Goal: Transaction & Acquisition: Purchase product/service

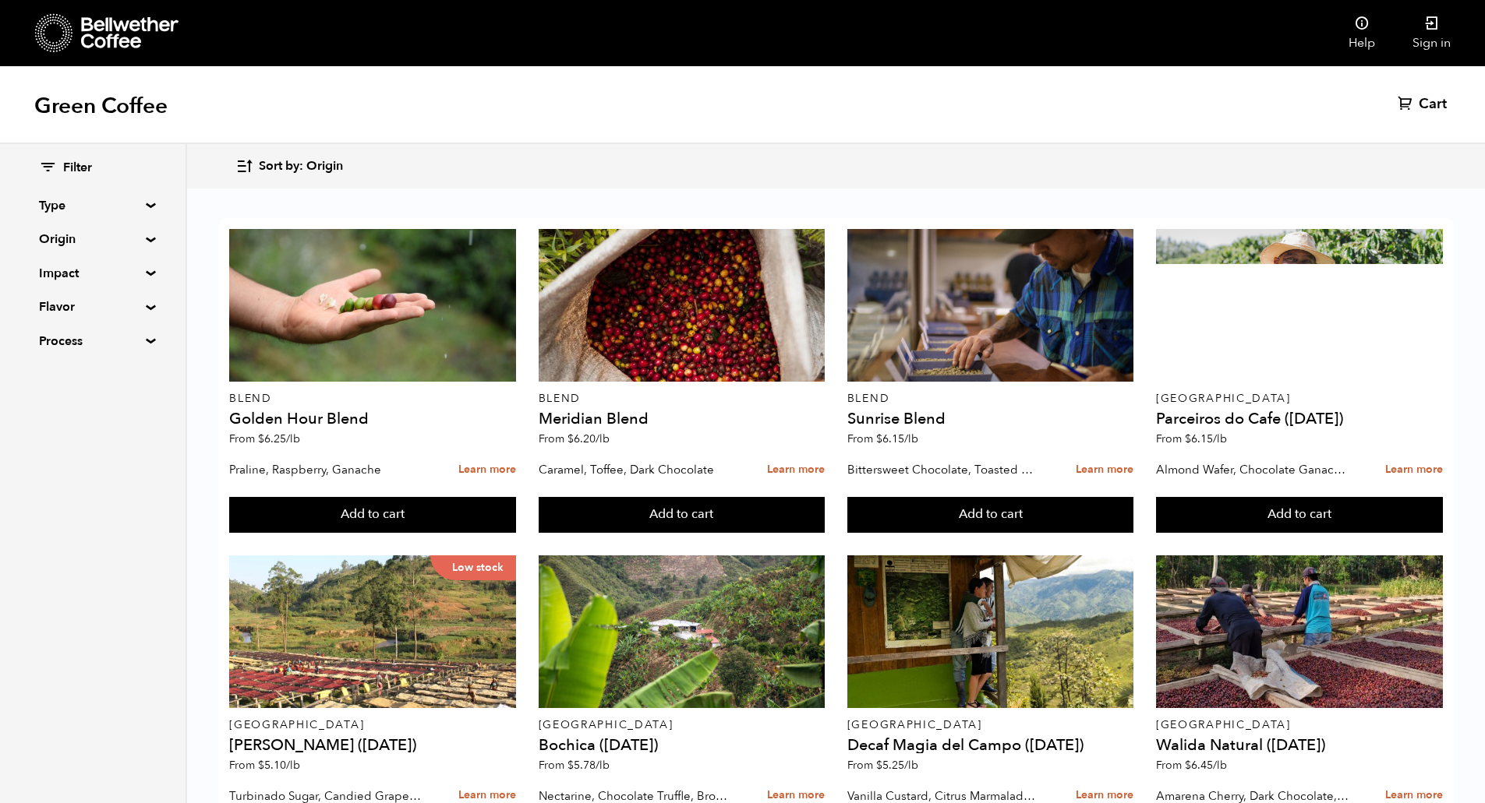
scroll to position [183, 0]
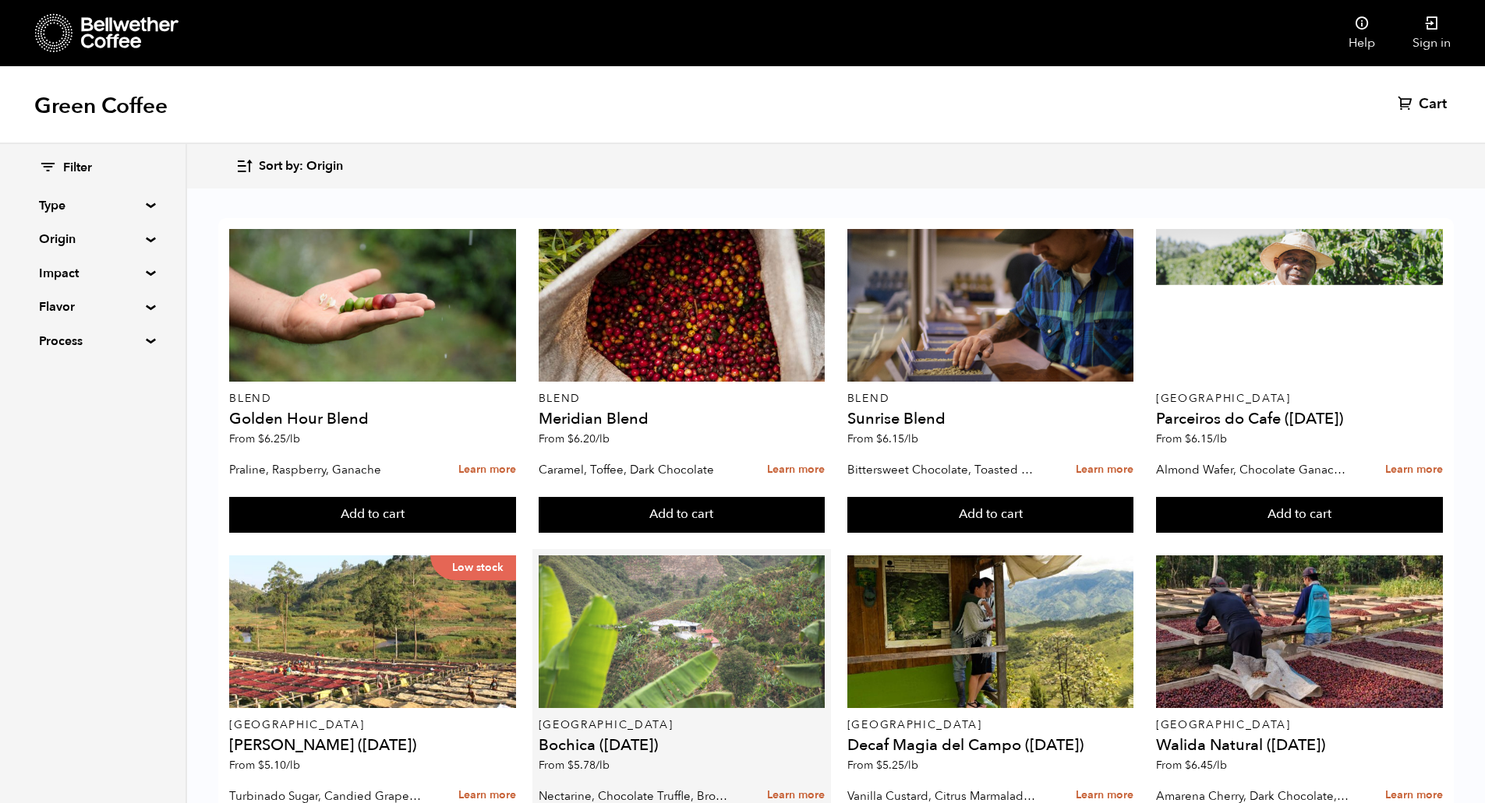
click at [698, 556] on div at bounding box center [682, 632] width 287 height 153
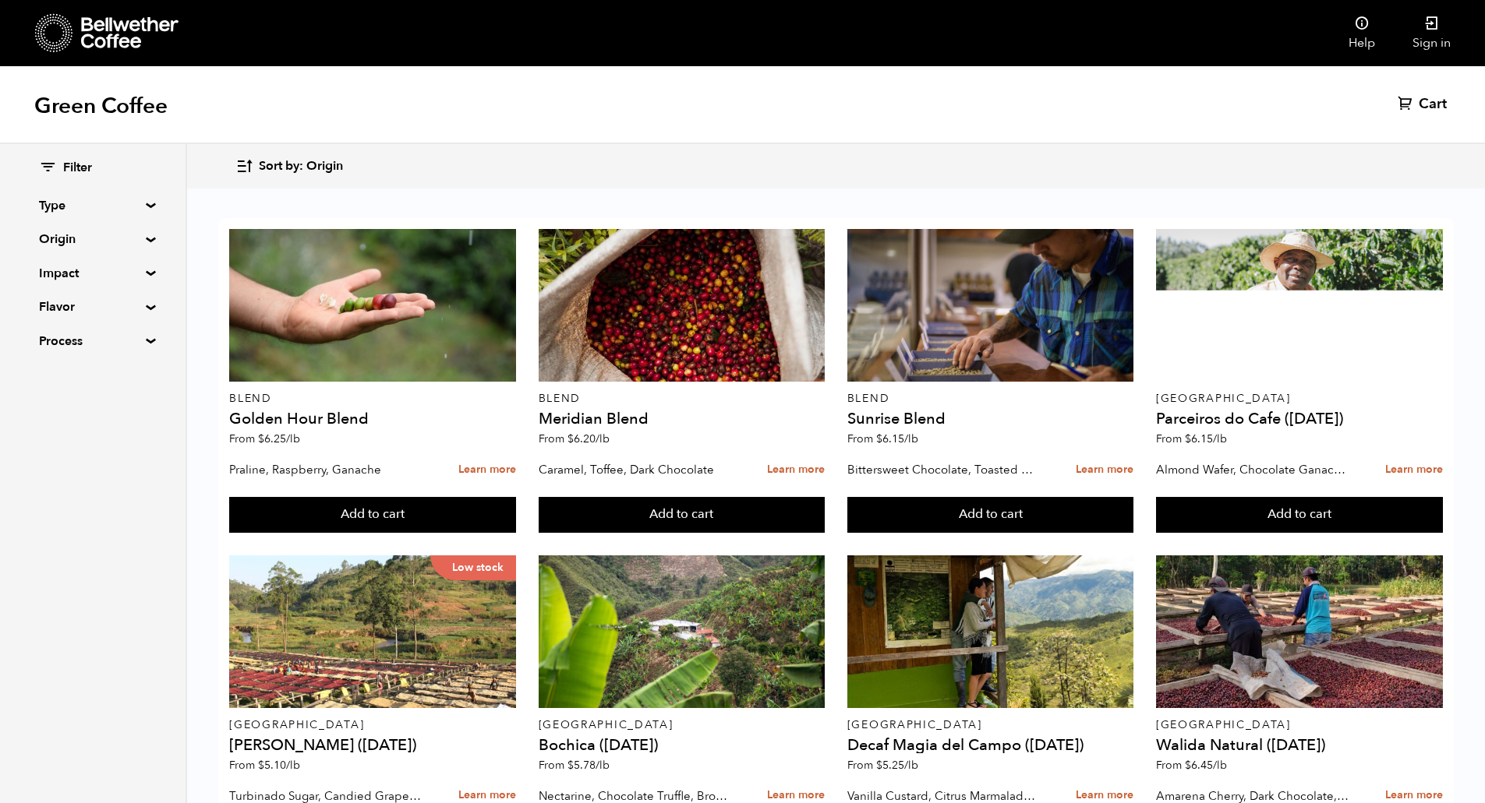
scroll to position [639, 0]
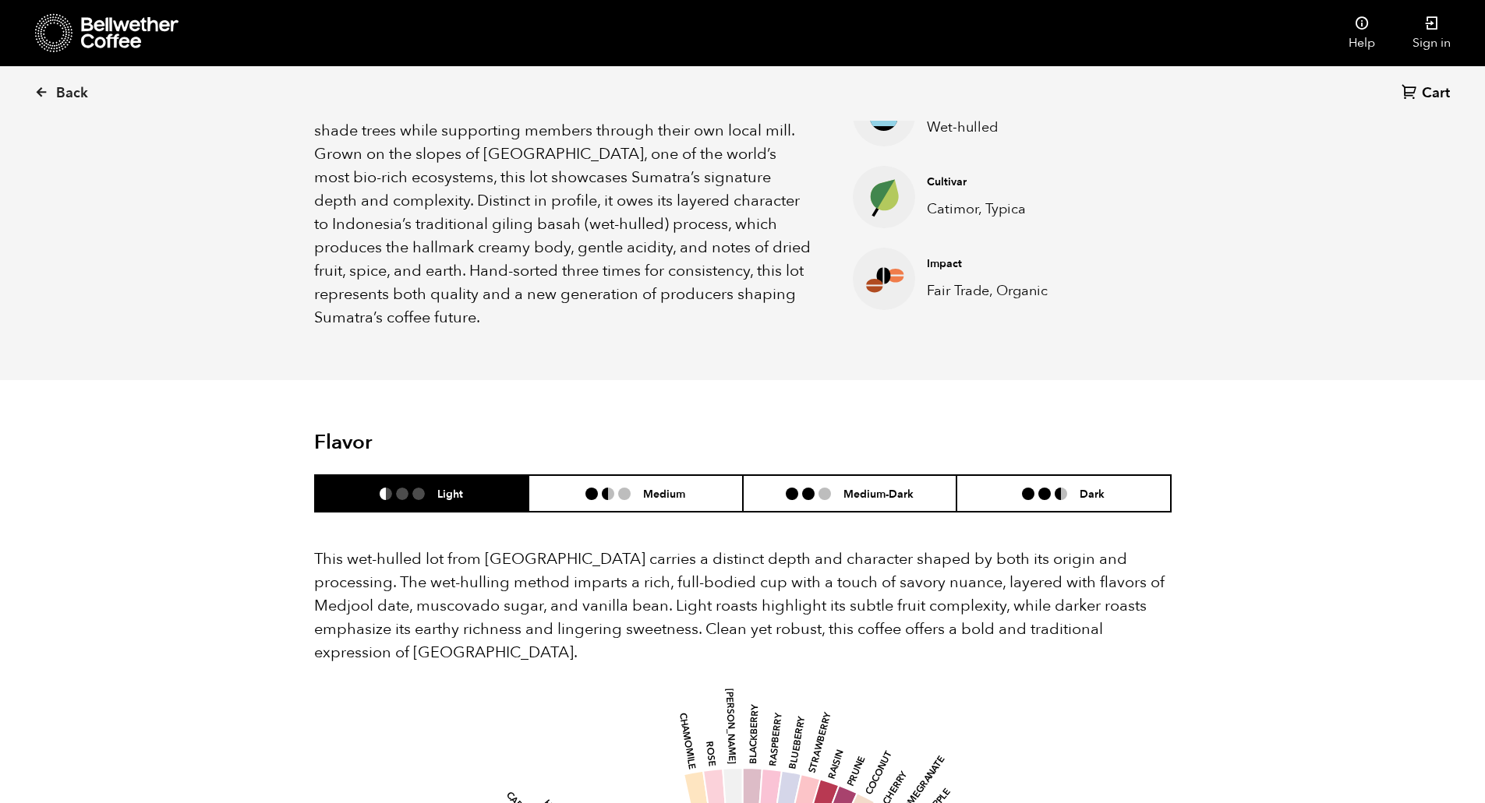
scroll to position [688, 0]
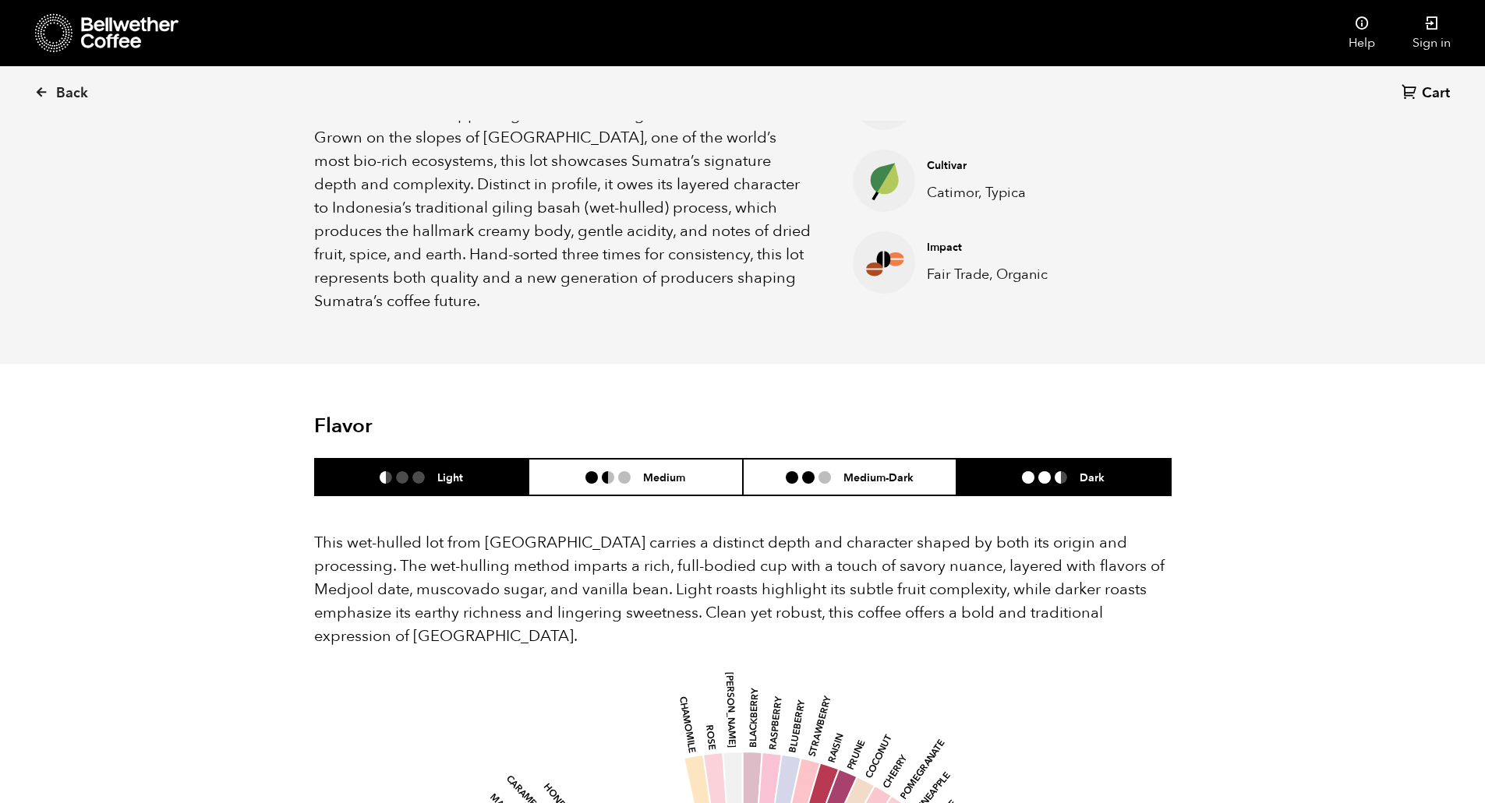
click at [1026, 466] on li "Dark" at bounding box center [1063, 477] width 214 height 37
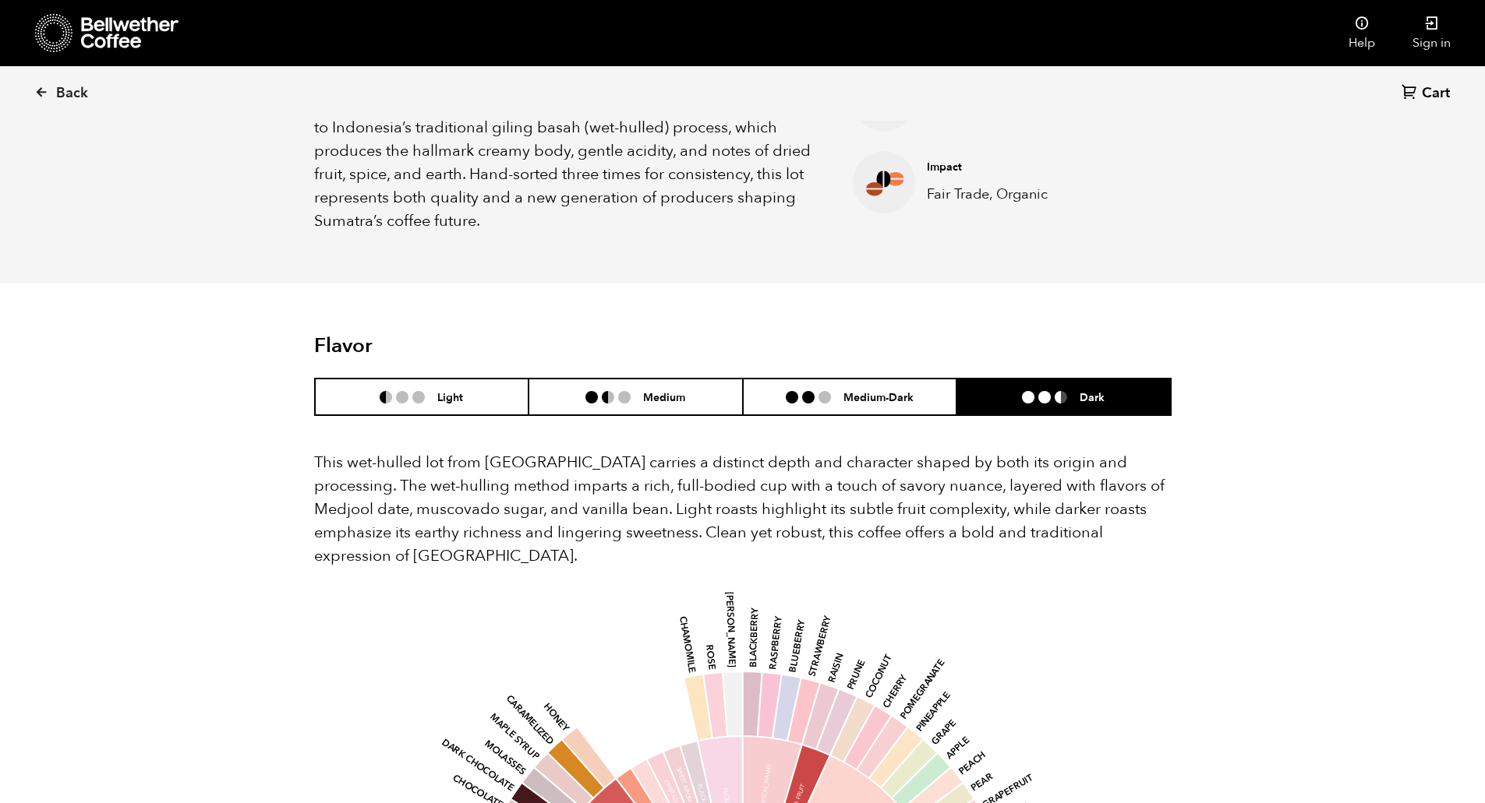
scroll to position [768, 0]
click at [785, 380] on li "Medium-Dark" at bounding box center [850, 398] width 214 height 37
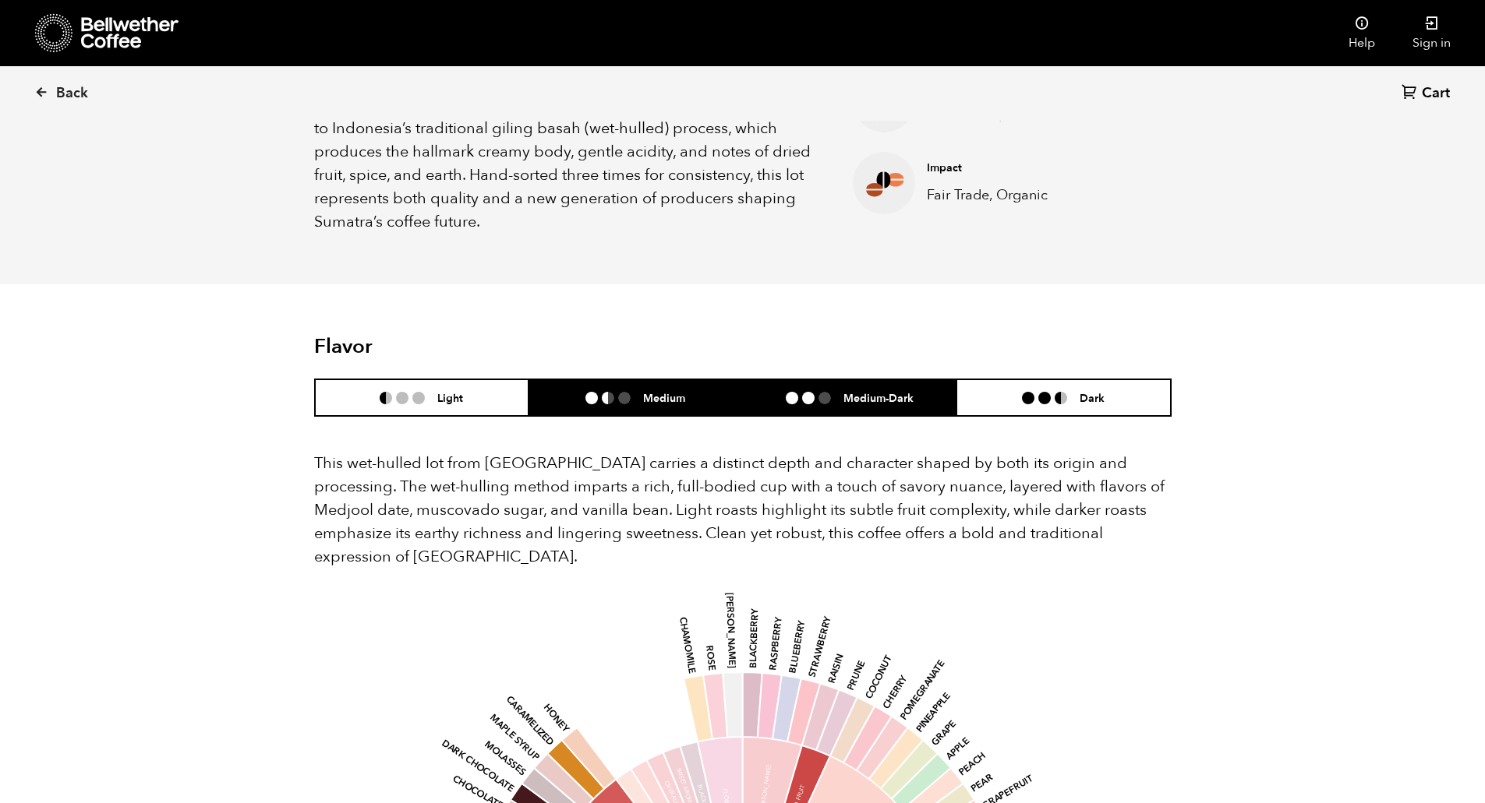
click at [685, 391] on h6 "Medium" at bounding box center [664, 397] width 42 height 13
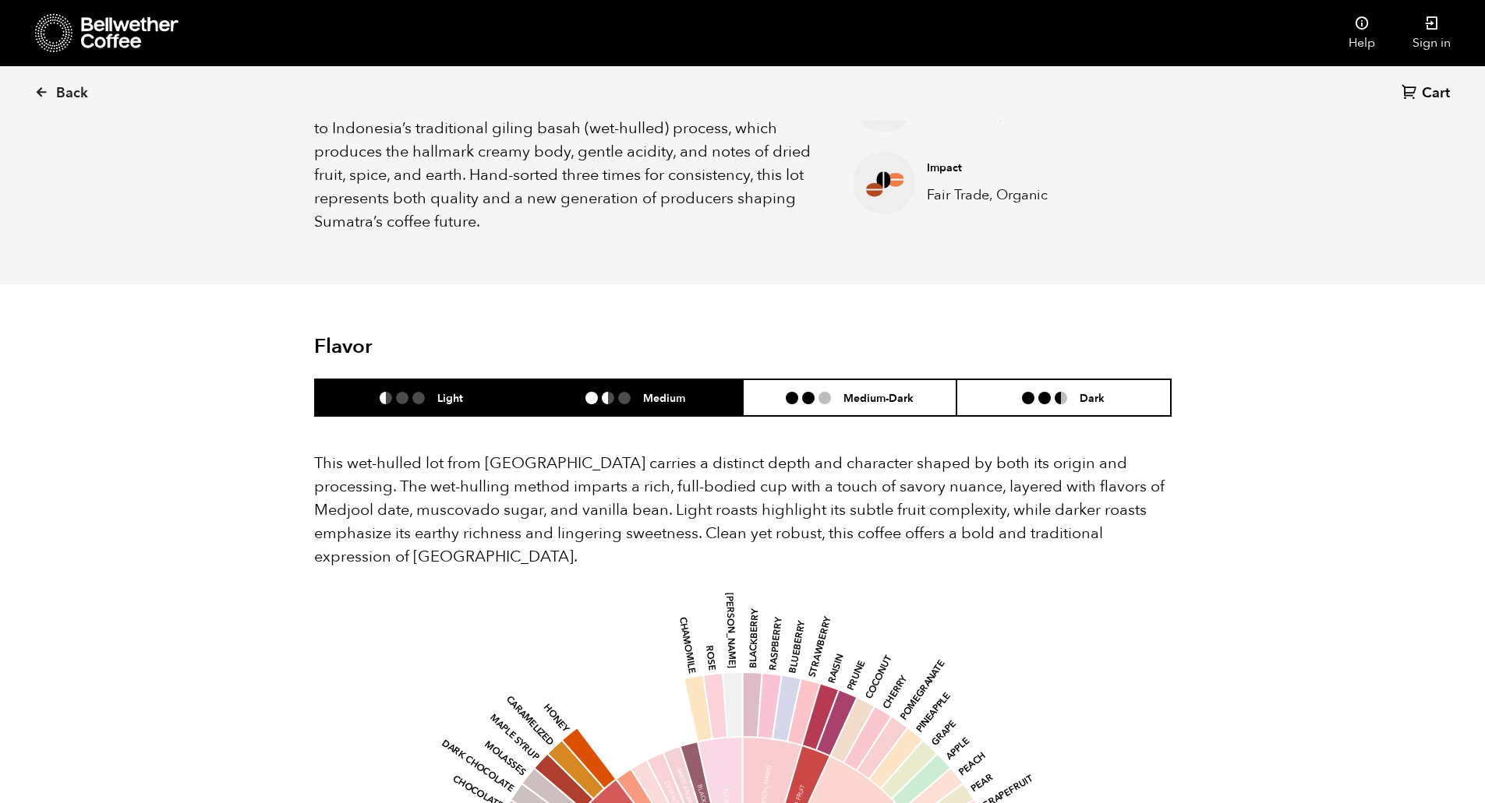
click at [482, 380] on li "Light" at bounding box center [422, 398] width 214 height 37
click at [656, 391] on h6 "Medium" at bounding box center [664, 397] width 42 height 13
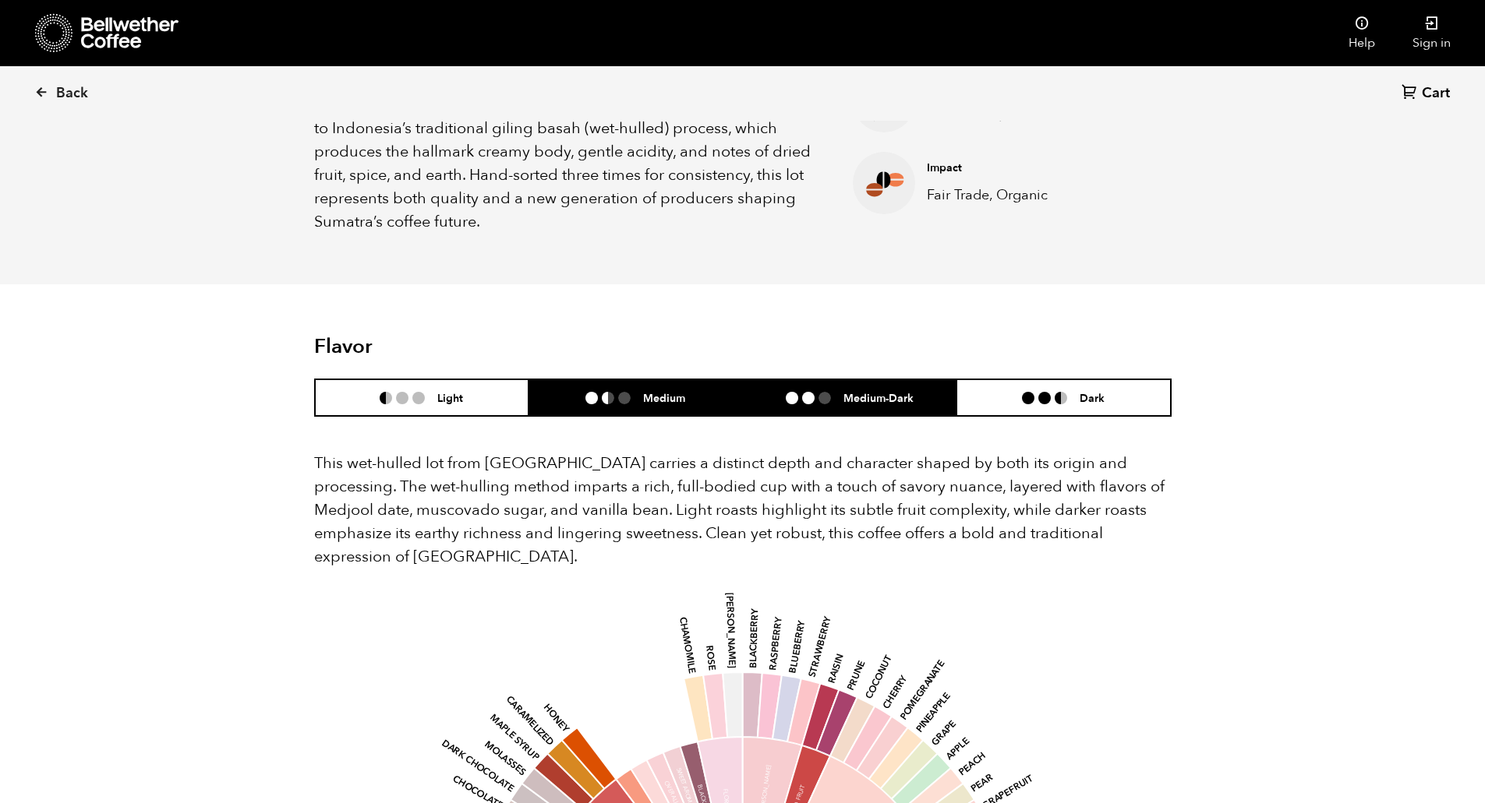
click at [811, 392] on li at bounding box center [808, 398] width 12 height 12
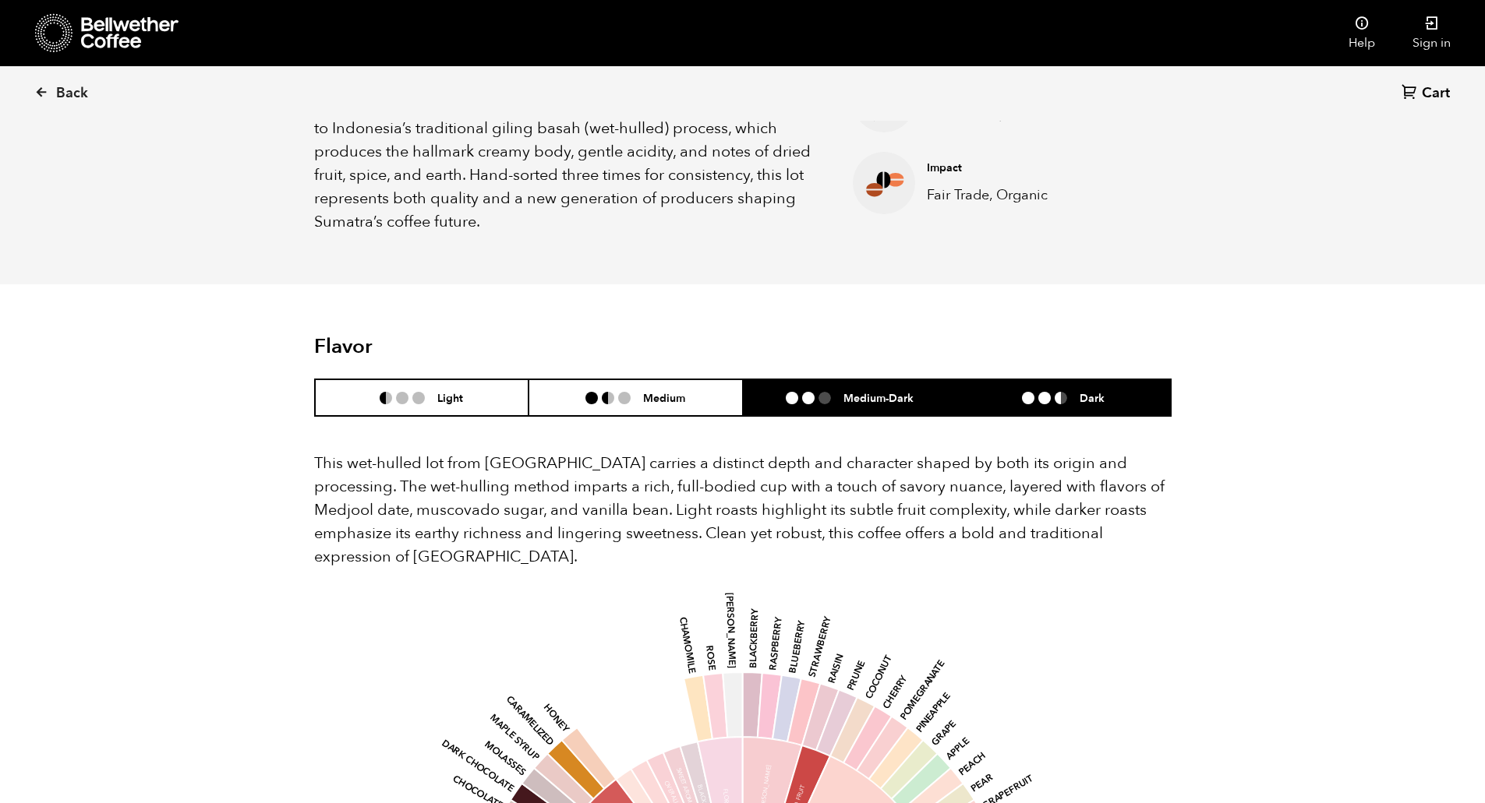
click at [1035, 392] on ul at bounding box center [1051, 398] width 58 height 12
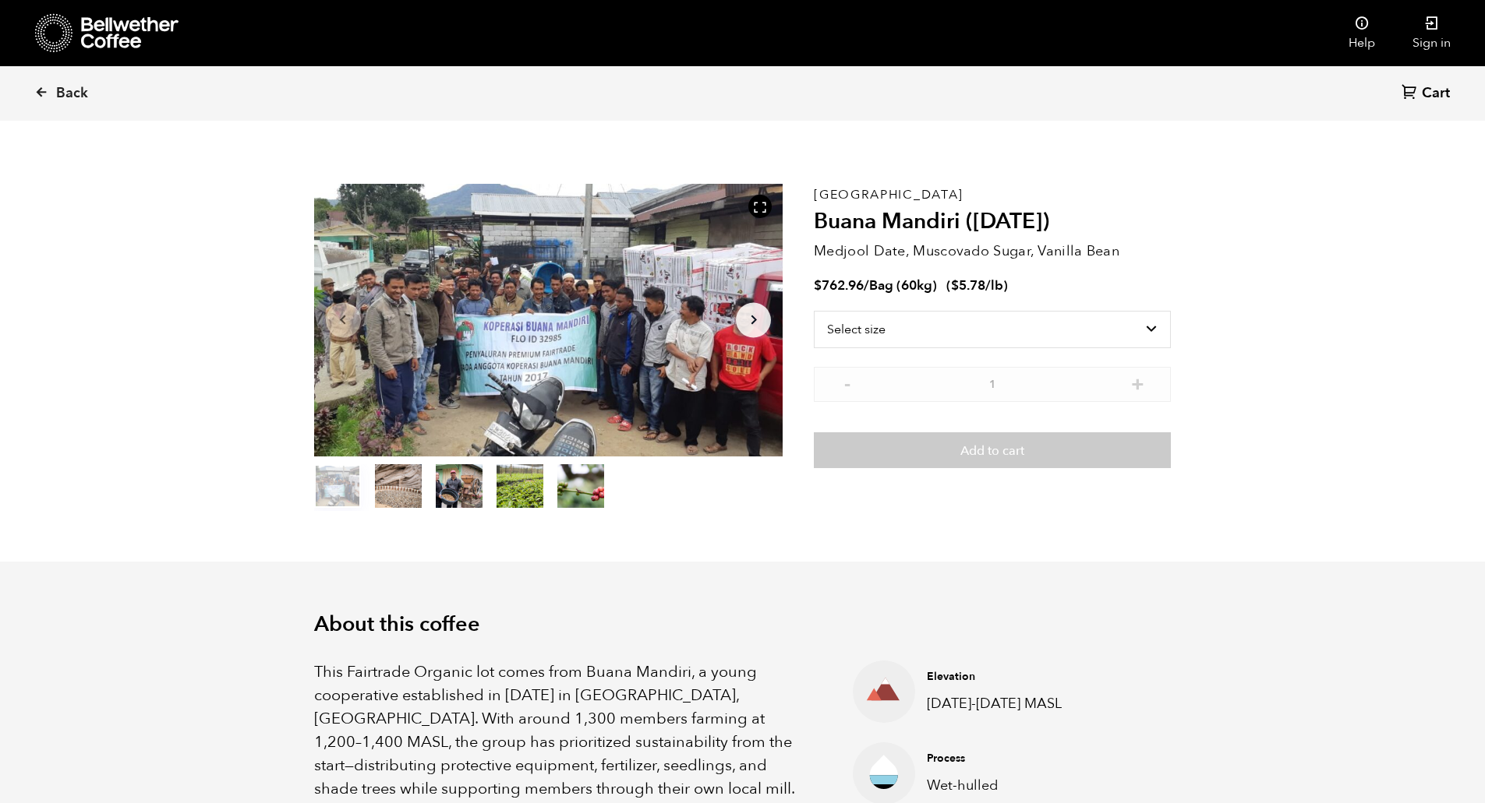
scroll to position [0, 0]
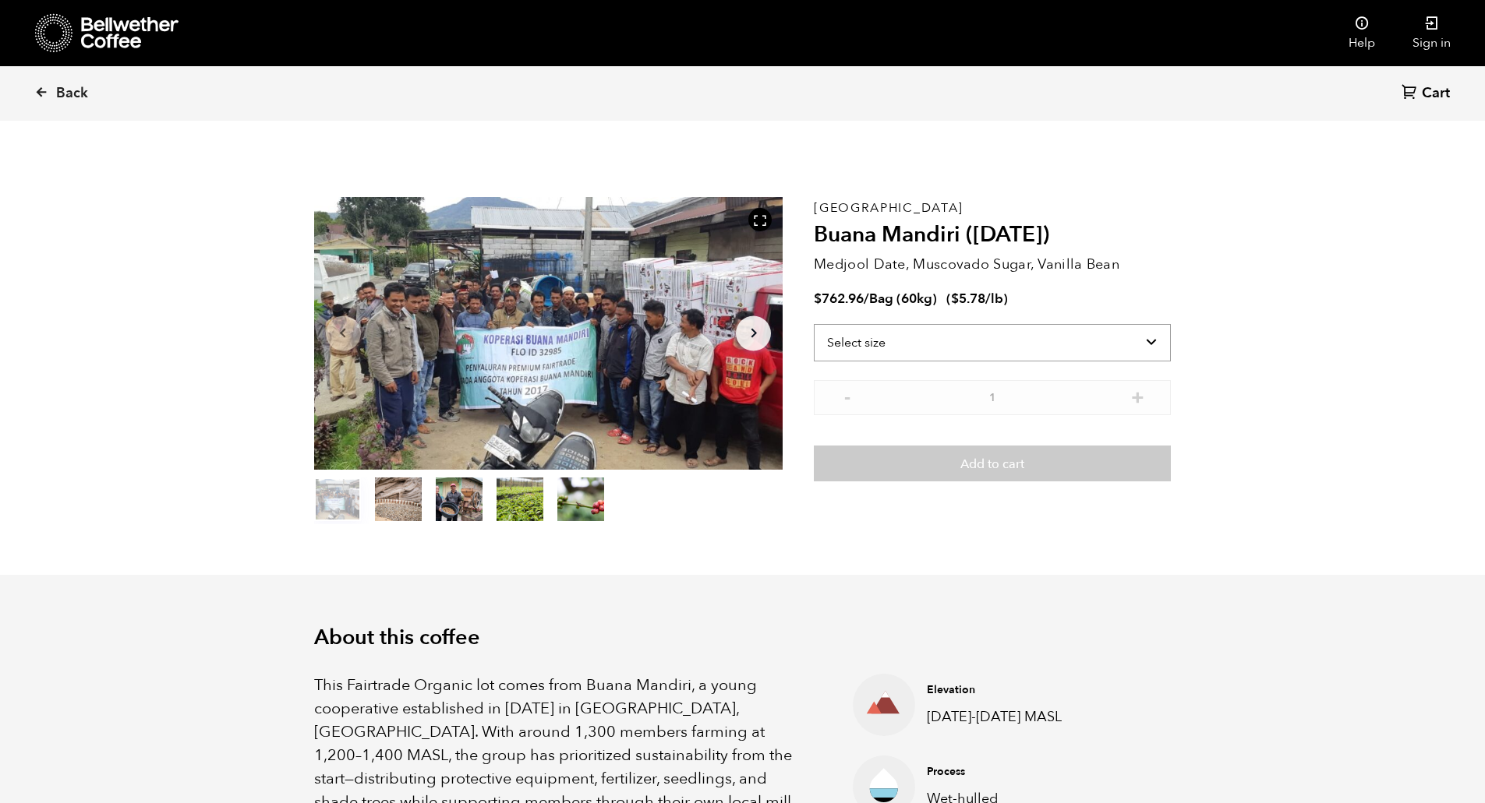
click at [923, 354] on select "Select size Bag (60kg) (132 lbs)" at bounding box center [992, 342] width 357 height 37
select select "bag-3"
click at [814, 324] on select "Select size Bag (60kg) (132 lbs)" at bounding box center [992, 342] width 357 height 37
